Goal: Transaction & Acquisition: Purchase product/service

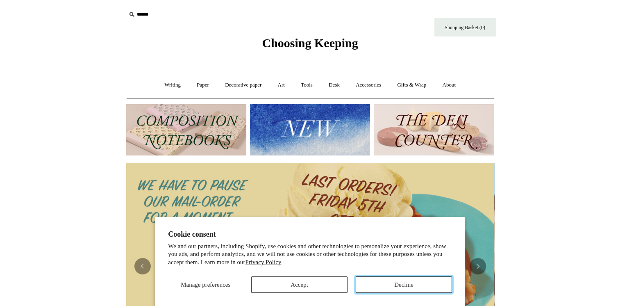
click at [382, 288] on button "Decline" at bounding box center [404, 284] width 96 height 16
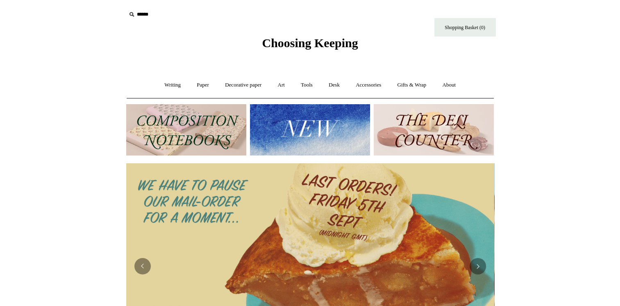
click at [130, 15] on icon at bounding box center [131, 14] width 9 height 9
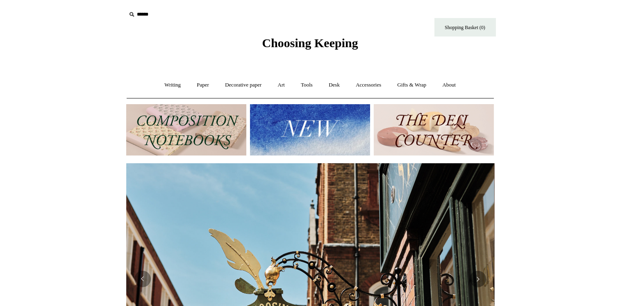
scroll to position [0, 368]
click at [130, 15] on icon at bounding box center [131, 14] width 9 height 9
click at [134, 14] on icon at bounding box center [131, 14] width 9 height 9
click at [136, 13] on input "text" at bounding box center [176, 14] width 101 height 15
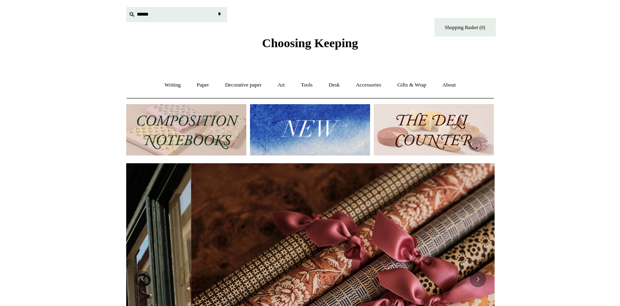
scroll to position [0, 736]
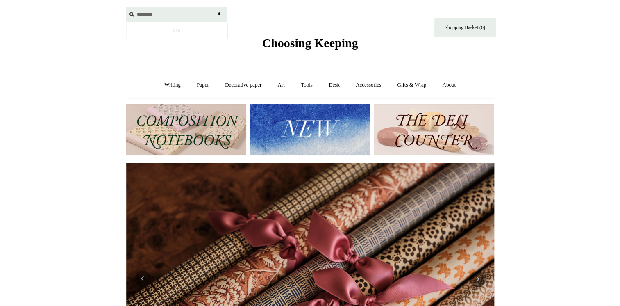
type input "********"
click at [215, 7] on input "*" at bounding box center [219, 14] width 8 height 14
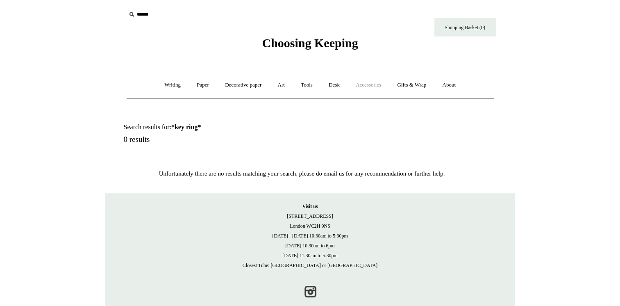
click at [369, 84] on link "Accessories +" at bounding box center [368, 85] width 40 height 22
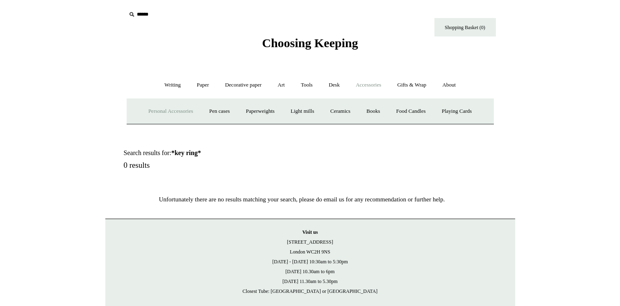
click at [165, 109] on link "Personal Accessories +" at bounding box center [170, 111] width 59 height 22
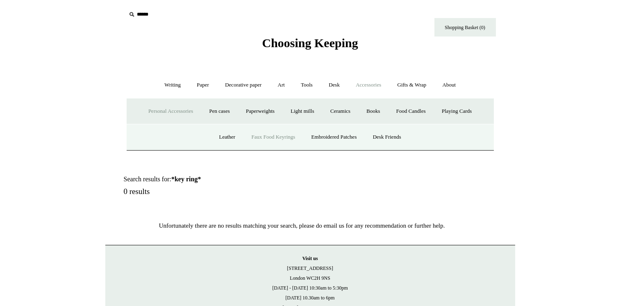
click at [264, 137] on link "Faux Food Keyrings" at bounding box center [273, 137] width 59 height 22
